Goal: Go to known website: Go to known website

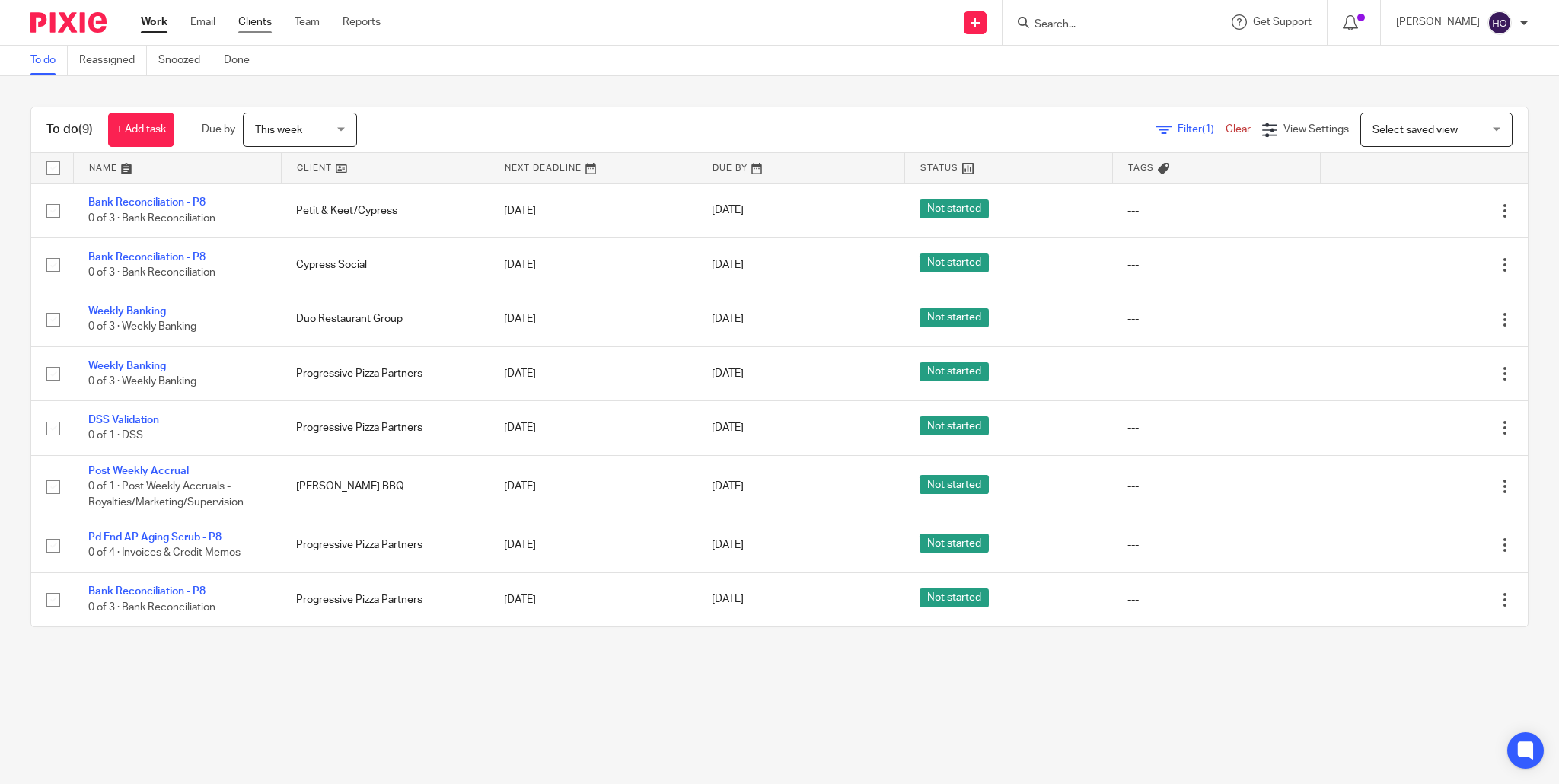
click at [251, 21] on link "Clients" at bounding box center [255, 22] width 34 height 15
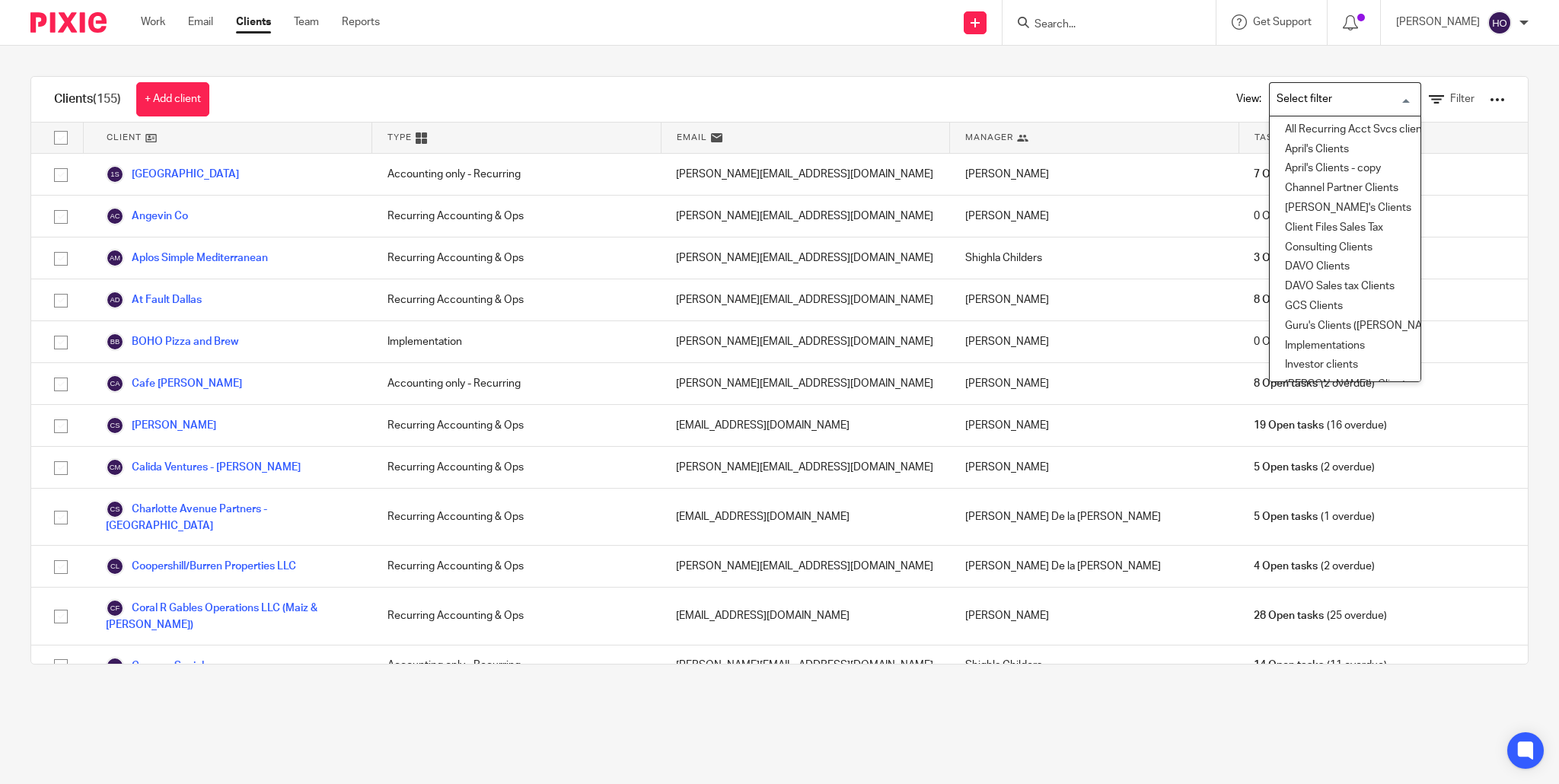
click at [1311, 91] on input "Search for option" at bounding box center [1341, 99] width 140 height 26
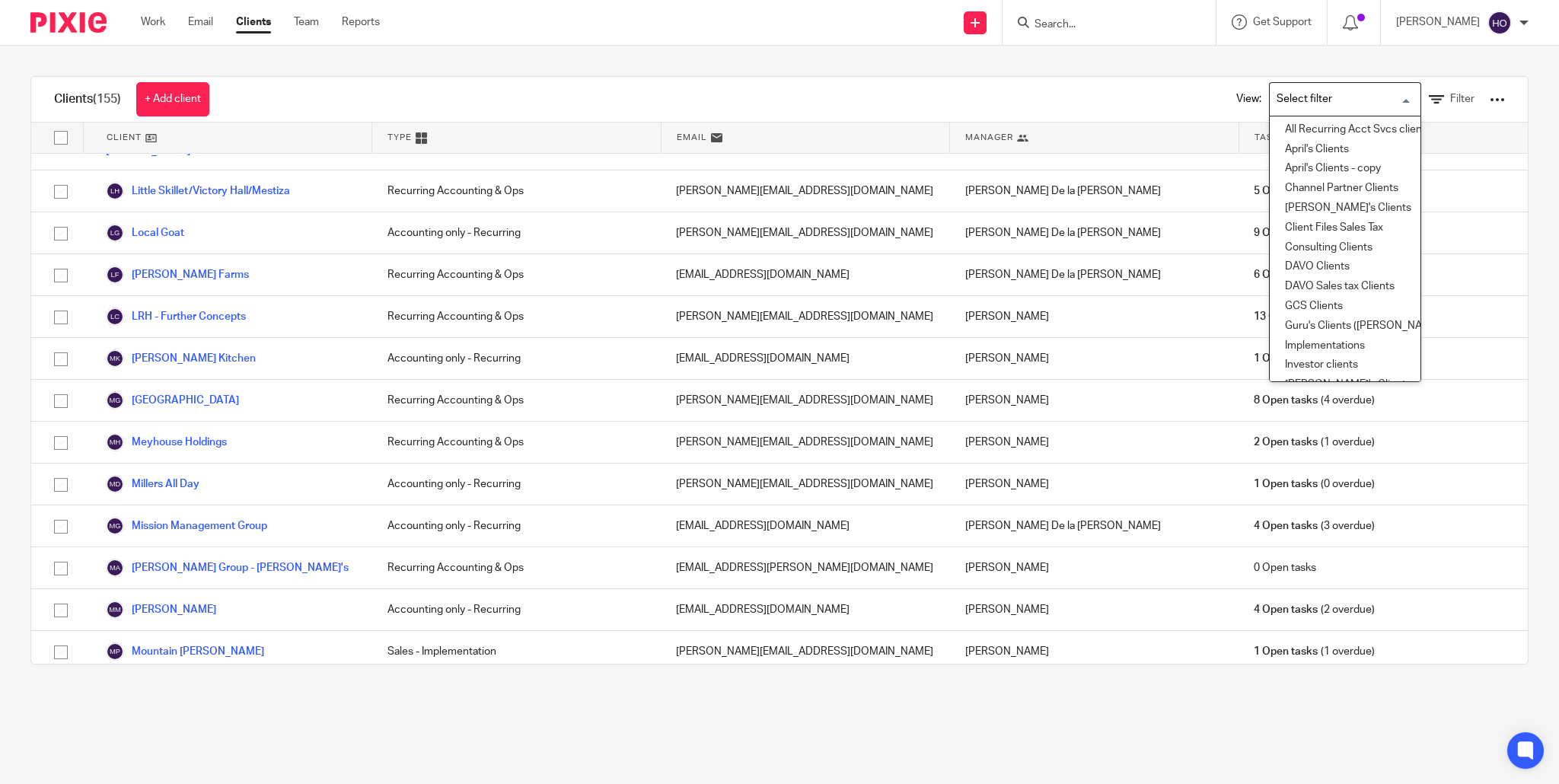
scroll to position [2271, 0]
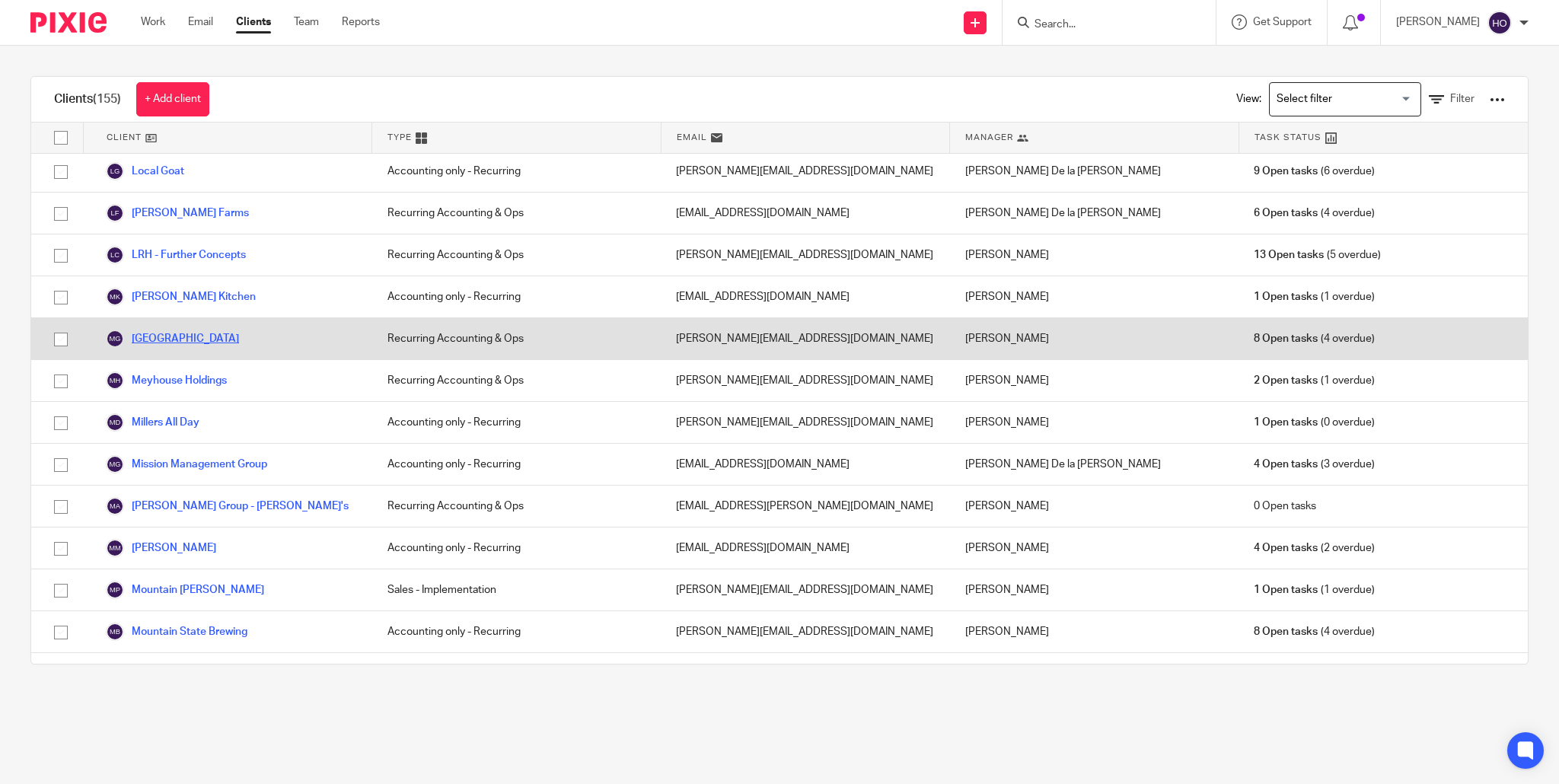
click at [194, 330] on link "[GEOGRAPHIC_DATA]" at bounding box center [173, 339] width 133 height 18
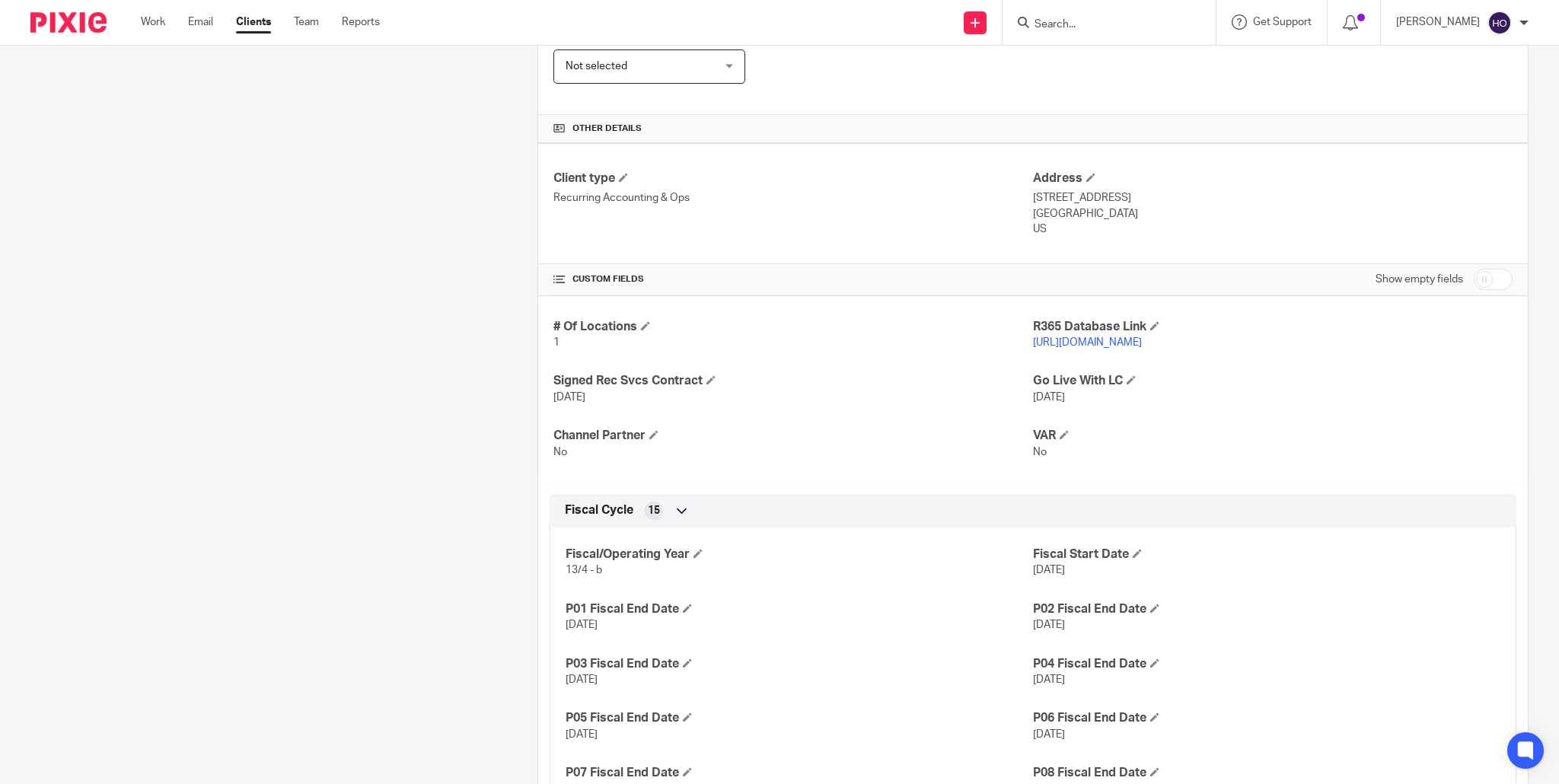
scroll to position [434, 0]
click at [1142, 337] on link "[URL][DOMAIN_NAME]" at bounding box center [1088, 339] width 109 height 10
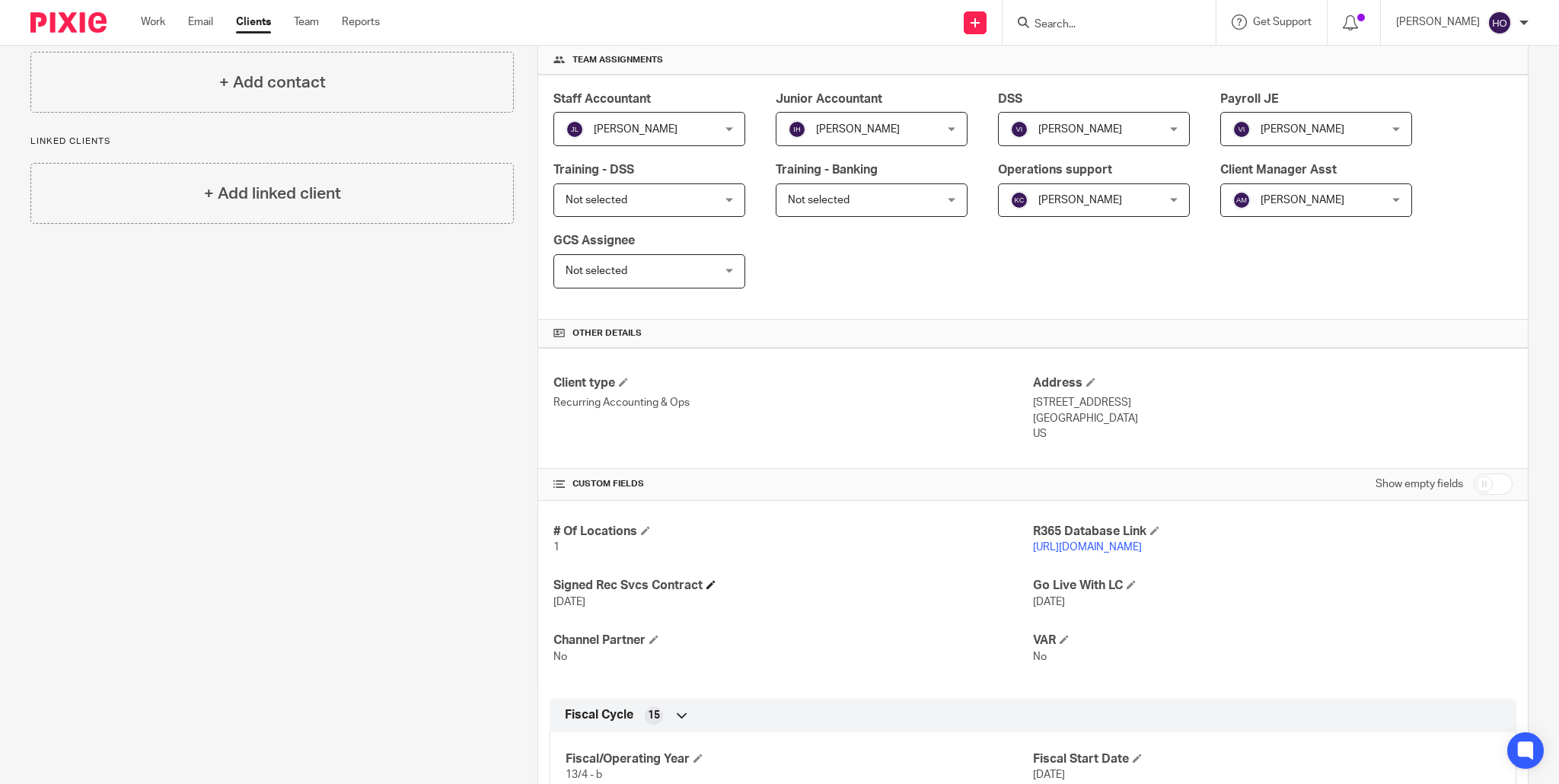
scroll to position [219, 0]
